Goal: Find specific page/section: Find specific page/section

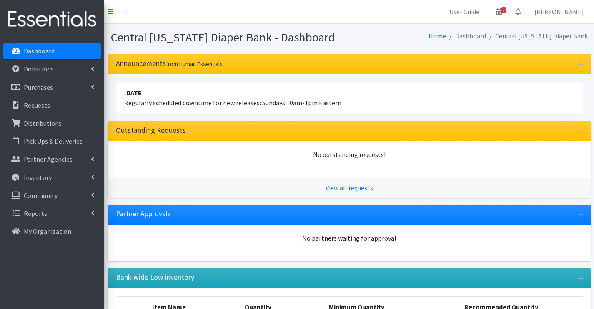
click at [61, 53] on link "Dashboard" at bounding box center [52, 51] width 98 height 17
click at [43, 161] on p "Partner Agencies" at bounding box center [48, 159] width 49 height 8
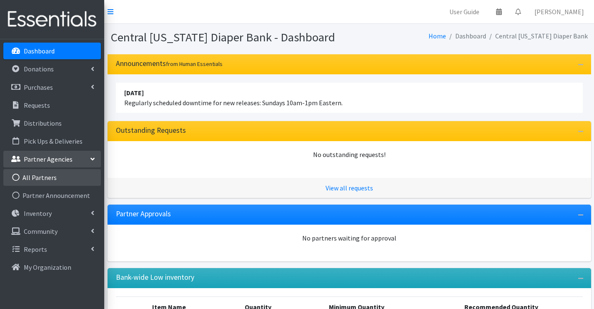
click at [45, 176] on link "All Partners" at bounding box center [52, 177] width 98 height 17
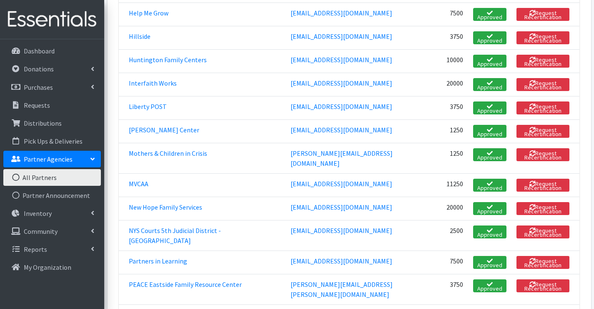
scroll to position [792, 0]
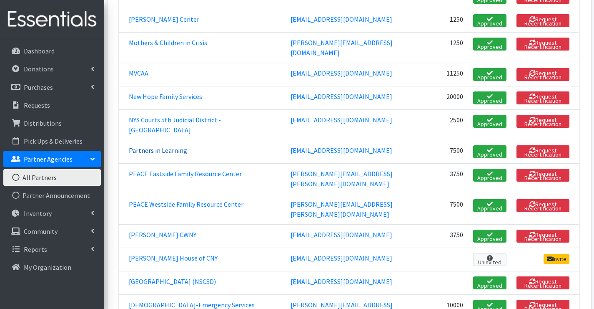
click at [149, 146] on link "Partners in Learning" at bounding box center [158, 150] width 58 height 8
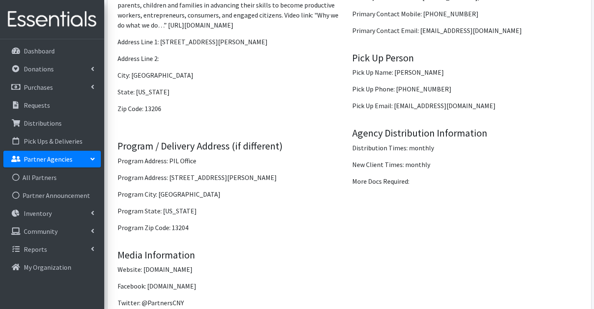
scroll to position [792, 0]
